Goal: Find specific page/section: Find specific page/section

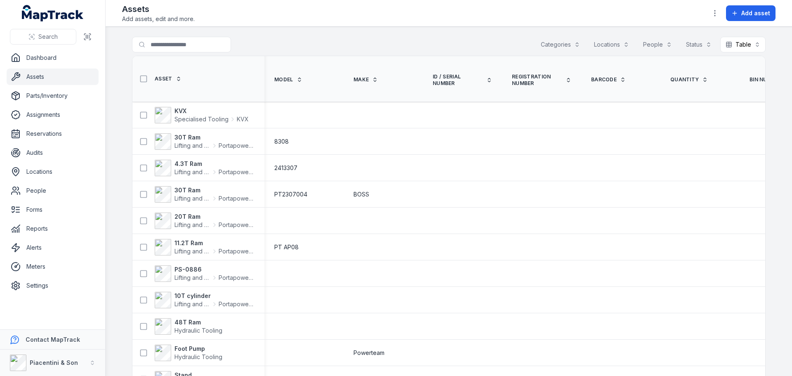
click at [547, 45] on div "Categories" at bounding box center [561, 45] width 50 height 16
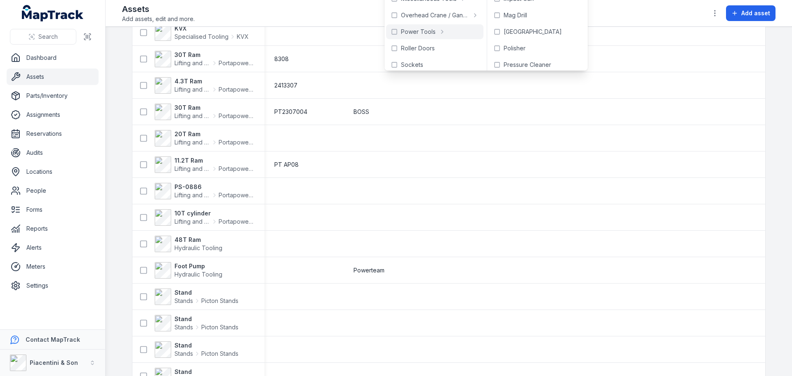
scroll to position [330, 0]
click at [416, 47] on span "Sockets" at bounding box center [412, 48] width 22 height 8
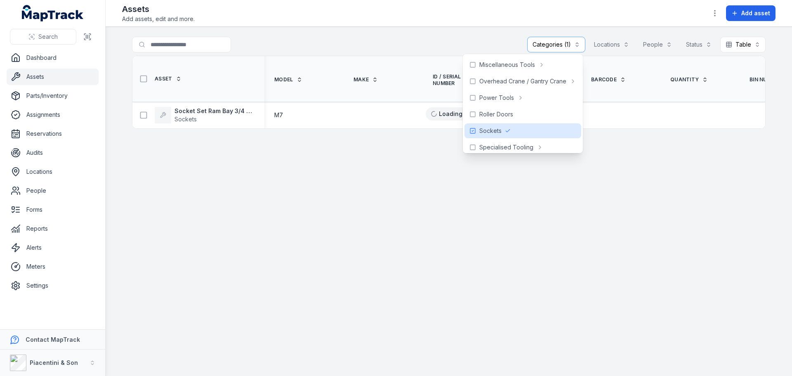
click at [387, 19] on div "Assets Add assets, edit and more. Add asset" at bounding box center [449, 13] width 654 height 20
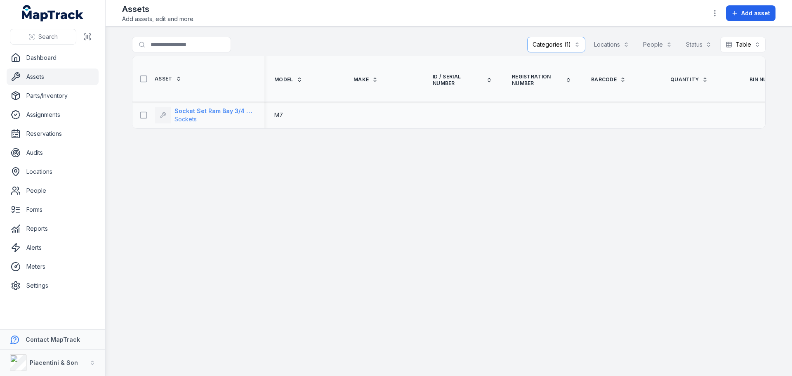
click at [211, 111] on strong "Socket Set Ram Bay 3/4 & 1” Drive Impact" at bounding box center [215, 111] width 80 height 8
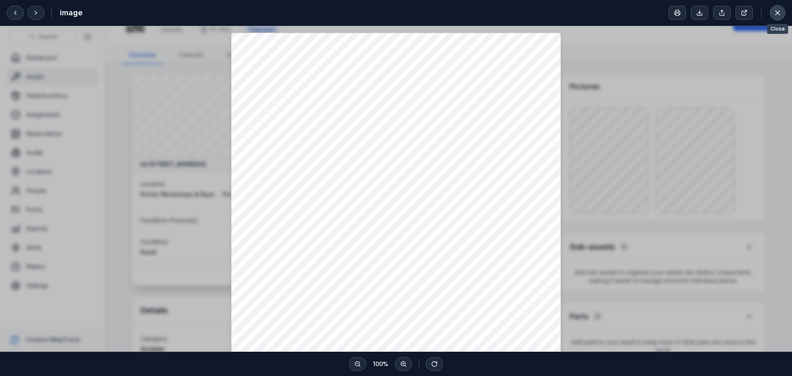
click at [778, 12] on icon at bounding box center [778, 13] width 4 height 4
click at [779, 12] on icon at bounding box center [778, 13] width 8 height 8
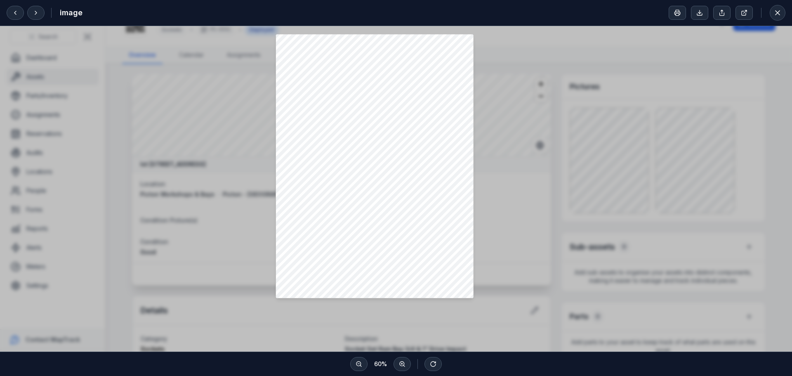
scroll to position [128, 0]
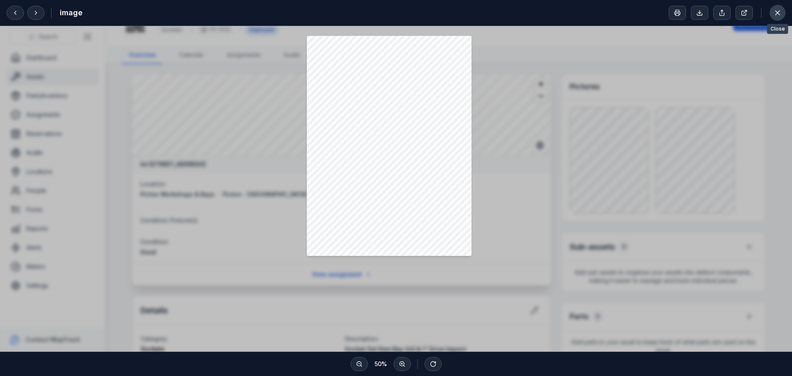
click at [774, 14] on icon at bounding box center [778, 13] width 8 height 8
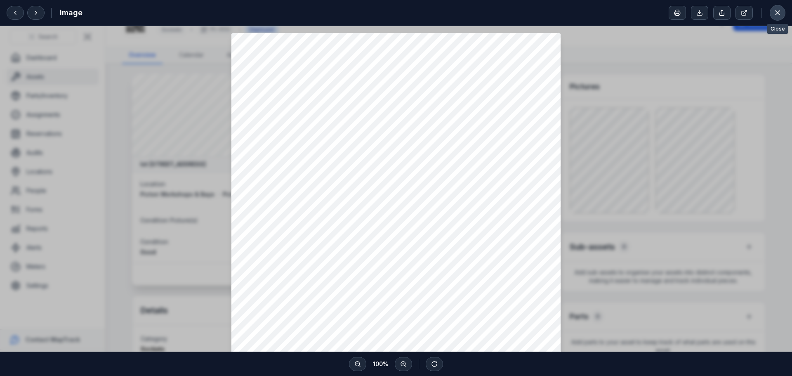
click at [782, 16] on button at bounding box center [778, 13] width 16 height 16
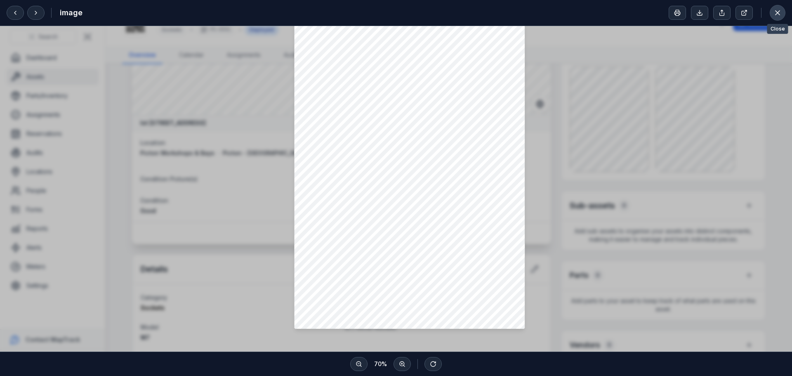
click at [777, 14] on icon at bounding box center [778, 13] width 4 height 4
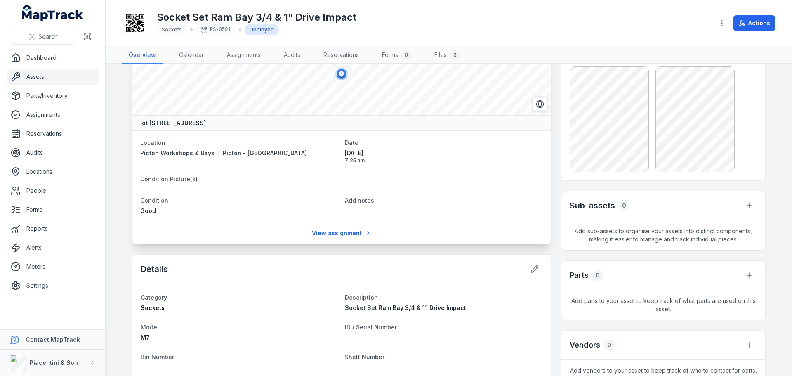
scroll to position [0, 0]
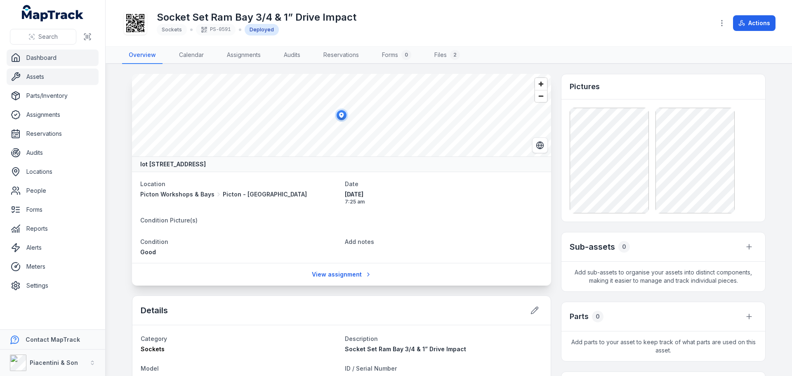
click at [35, 61] on link "Dashboard" at bounding box center [53, 58] width 92 height 17
click at [37, 74] on link "Assets" at bounding box center [53, 76] width 92 height 17
